Goal: Transaction & Acquisition: Purchase product/service

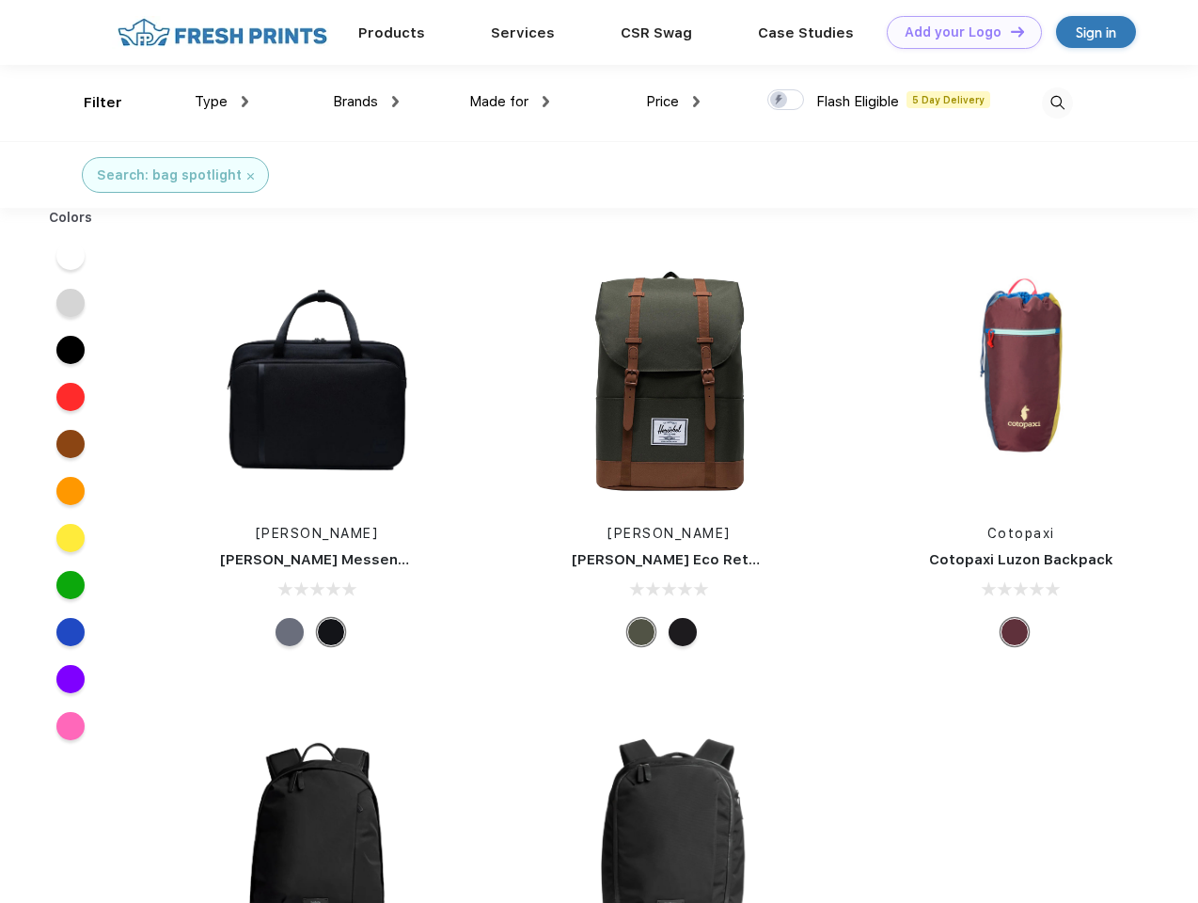
click at [957, 32] on link "Add your Logo Design Tool" at bounding box center [964, 32] width 155 height 33
click at [0, 0] on div "Design Tool" at bounding box center [0, 0] width 0 height 0
click at [1009, 31] on link "Add your Logo Design Tool" at bounding box center [964, 32] width 155 height 33
click at [90, 102] on div "Filter" at bounding box center [103, 103] width 39 height 22
click at [222, 102] on span "Type" at bounding box center [211, 101] width 33 height 17
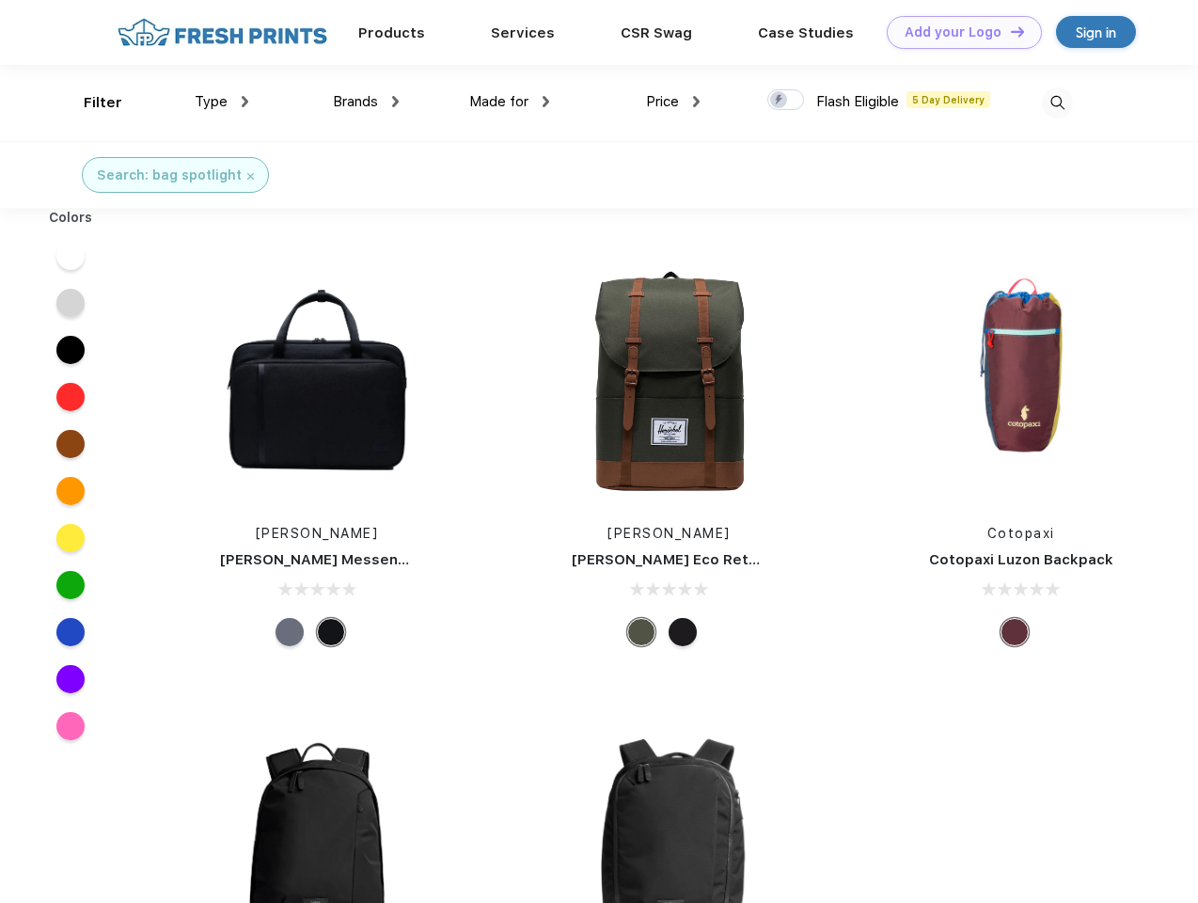
click at [366, 102] on span "Brands" at bounding box center [355, 101] width 45 height 17
click at [510, 102] on span "Made for" at bounding box center [498, 101] width 59 height 17
click at [673, 102] on span "Price" at bounding box center [662, 101] width 33 height 17
click at [786, 101] on div at bounding box center [785, 99] width 37 height 21
click at [779, 101] on input "checkbox" at bounding box center [773, 94] width 12 height 12
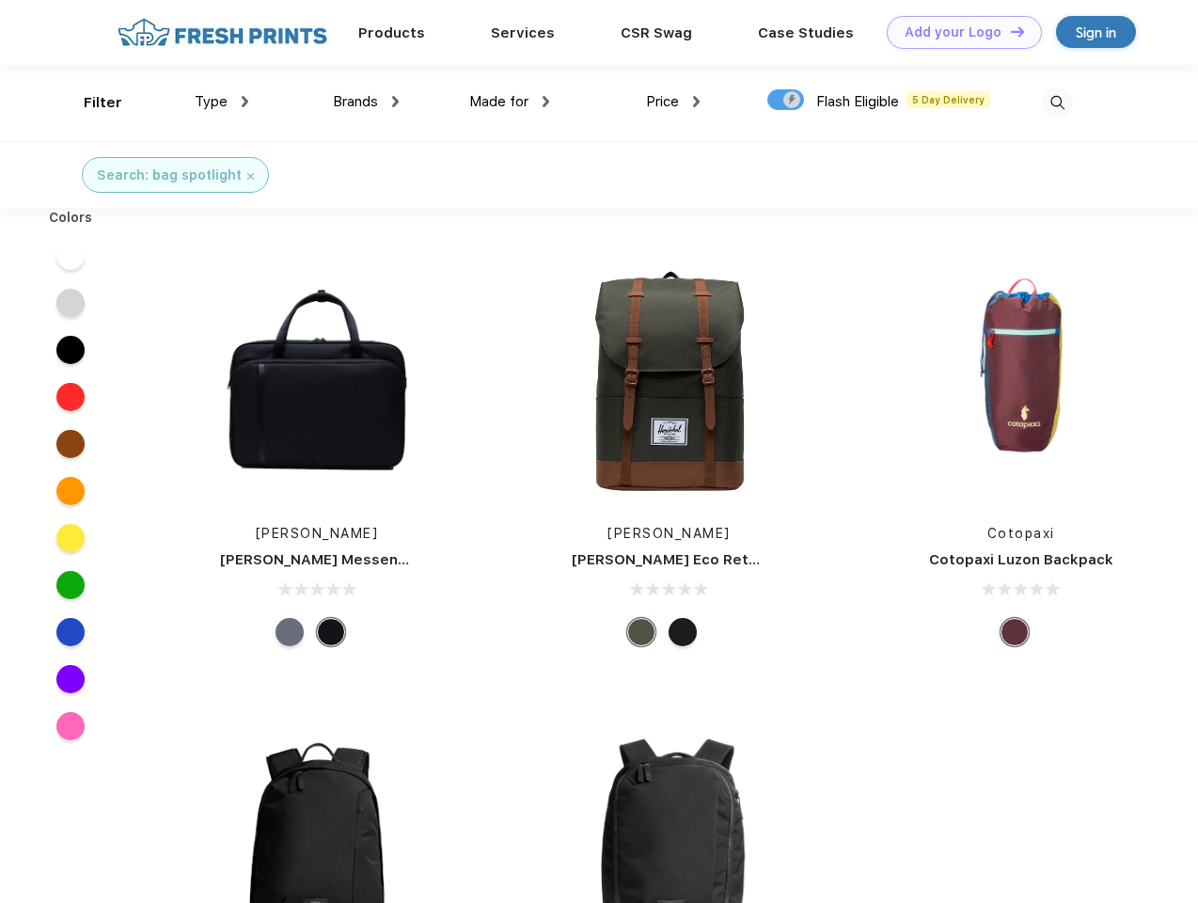
click at [1057, 102] on img at bounding box center [1057, 102] width 31 height 31
